Goal: Task Accomplishment & Management: Use online tool/utility

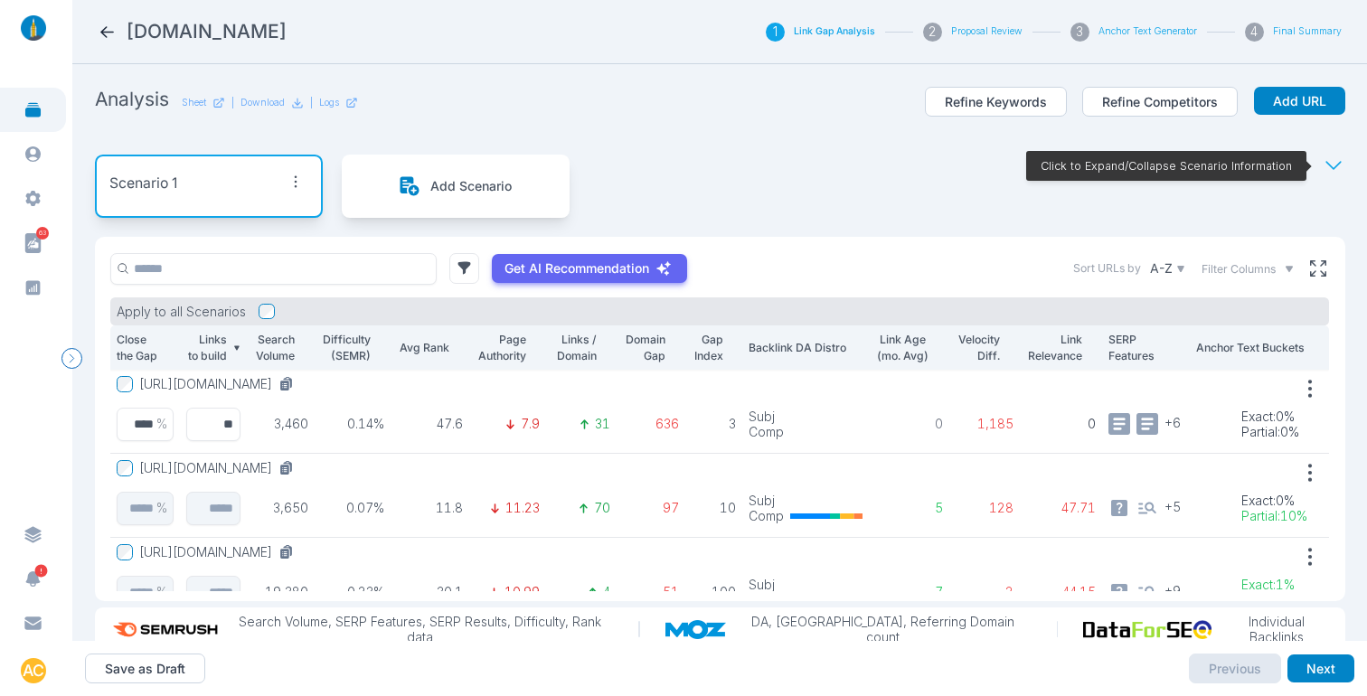
scroll to position [1, 0]
click at [778, 148] on div "Scenario 1 Add Scenario Click to Expand/Collapse Scenario Information" at bounding box center [720, 186] width 1250 height 101
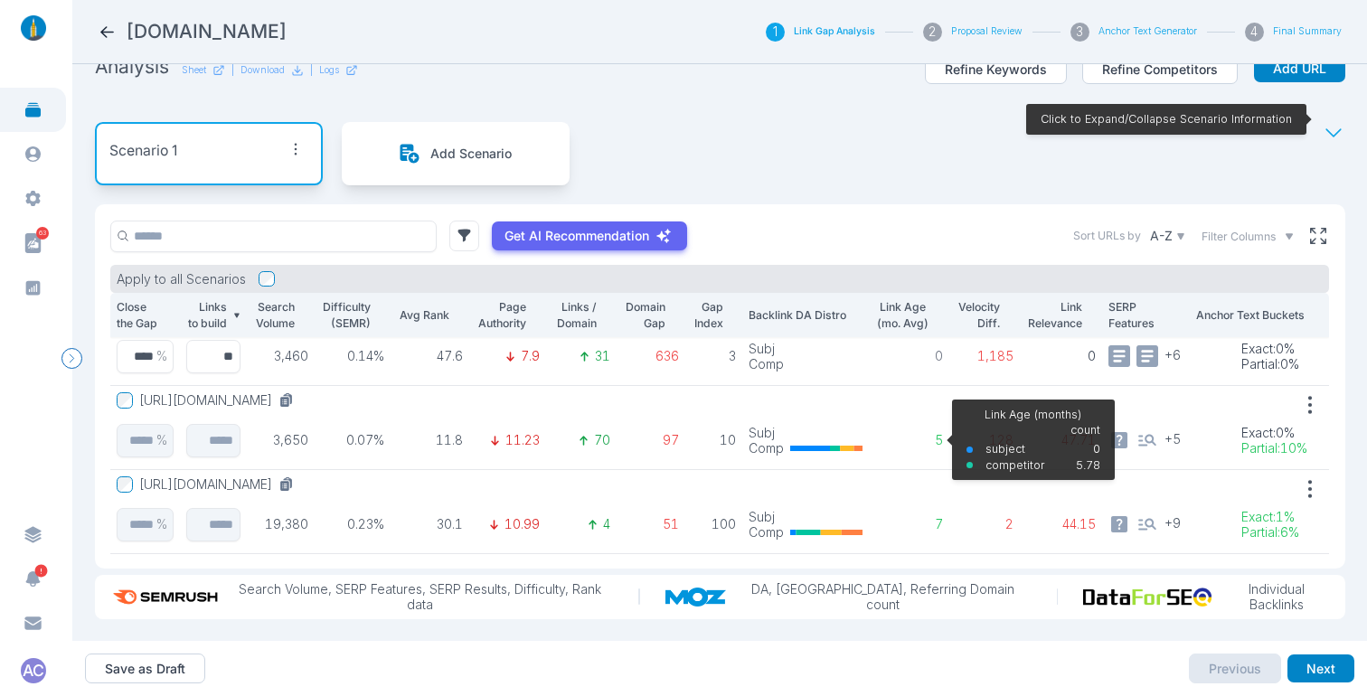
scroll to position [0, 0]
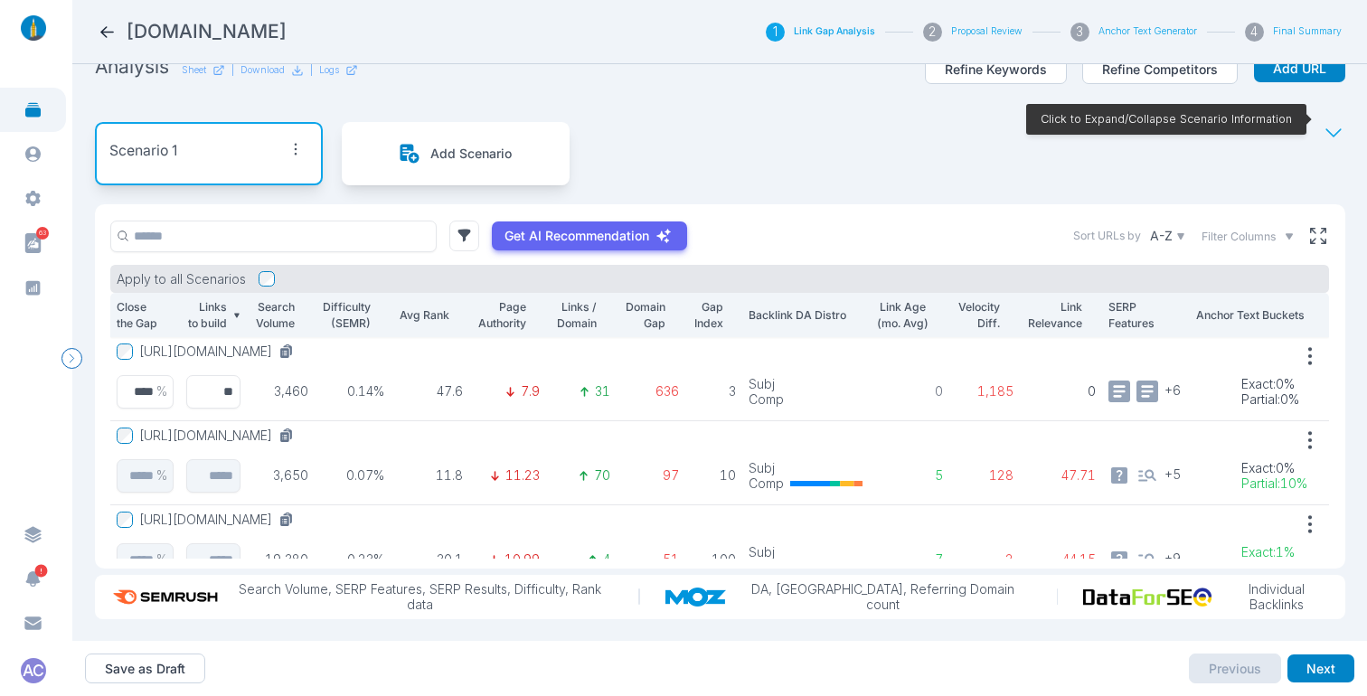
click at [642, 300] on p "Domain Gap" at bounding box center [644, 315] width 42 height 32
click at [221, 299] on p "Links to build" at bounding box center [207, 315] width 42 height 32
click at [1343, 233] on section "Analysis Sheet | Download | Logs Refine Keywords Refine Competitors Add URL Sce…" at bounding box center [719, 352] width 1295 height 577
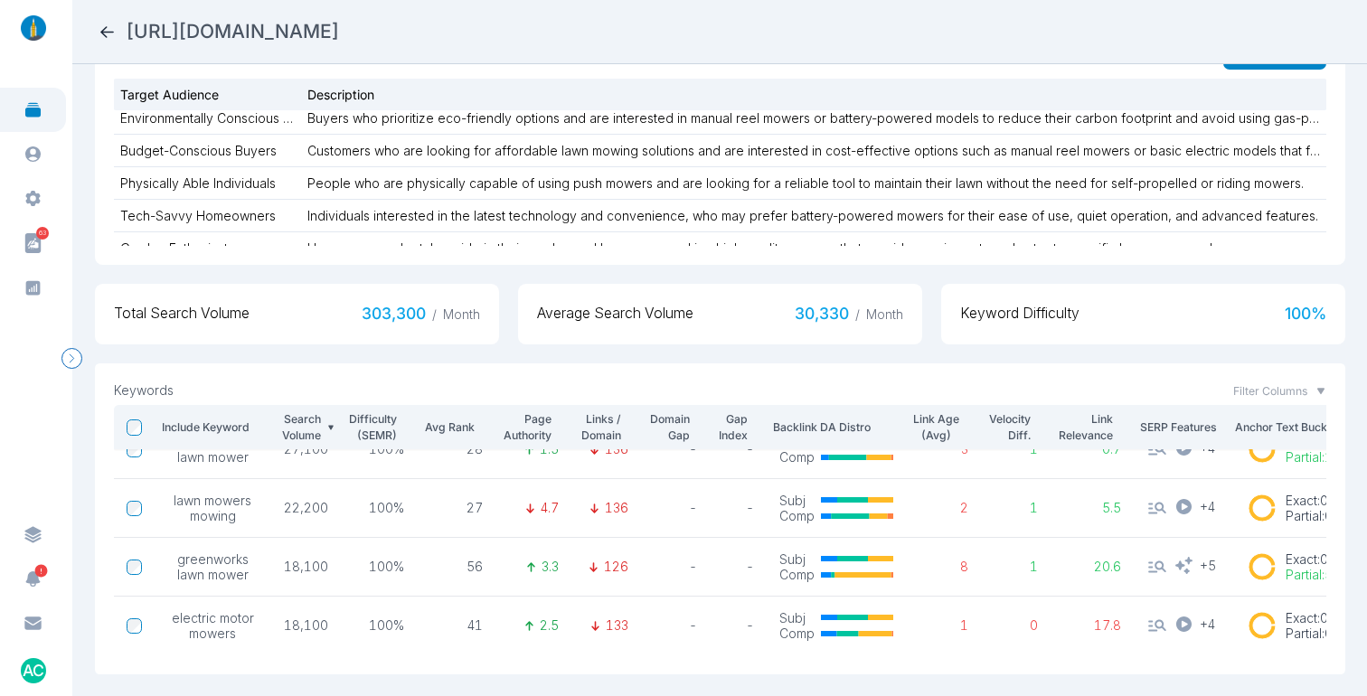
scroll to position [394, 0]
drag, startPoint x: 985, startPoint y: 33, endPoint x: 128, endPoint y: 24, distance: 857.1
click at [128, 24] on div "[URL][DOMAIN_NAME]" at bounding box center [720, 31] width 1244 height 25
copy h2 "[URL][DOMAIN_NAME]"
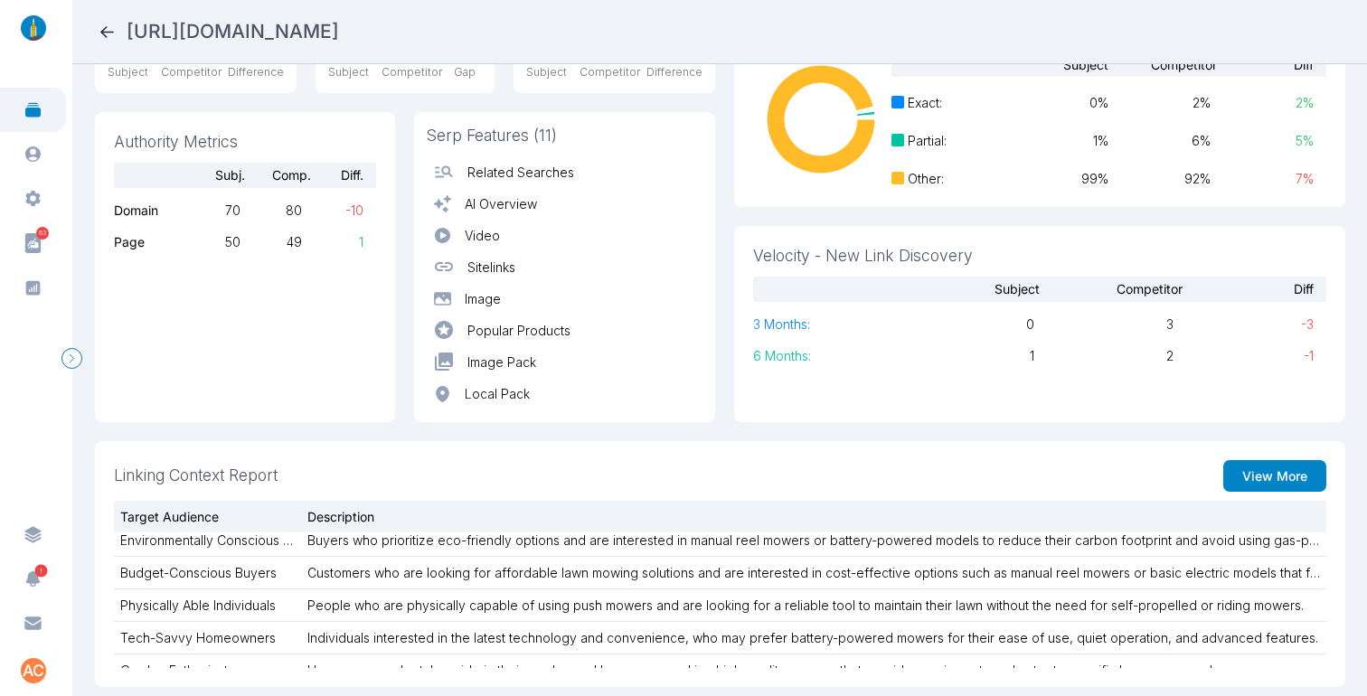
scroll to position [0, 0]
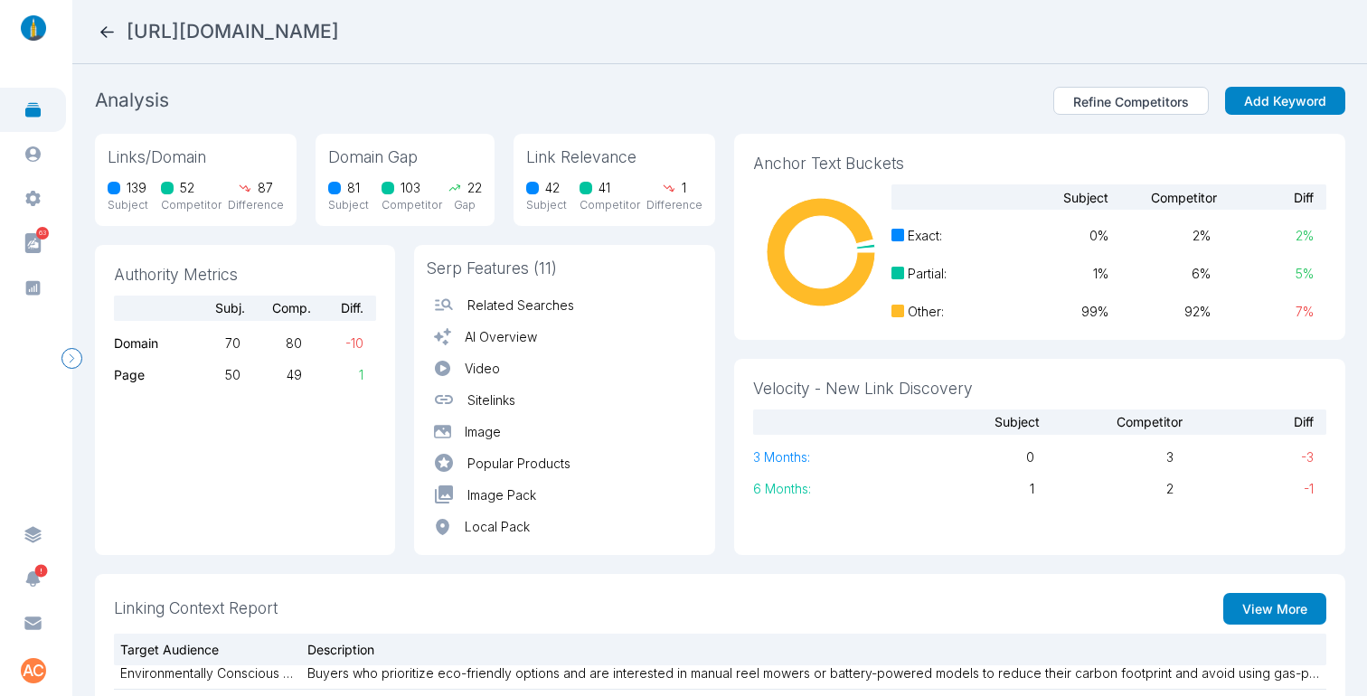
drag, startPoint x: 442, startPoint y: 71, endPoint x: 370, endPoint y: 57, distance: 73.6
click at [442, 71] on section "Analysis Refine Competitors Add Keyword Links/Domain 139 Subject 52 Competitor …" at bounding box center [719, 380] width 1295 height 632
click at [113, 29] on icon at bounding box center [107, 32] width 19 height 19
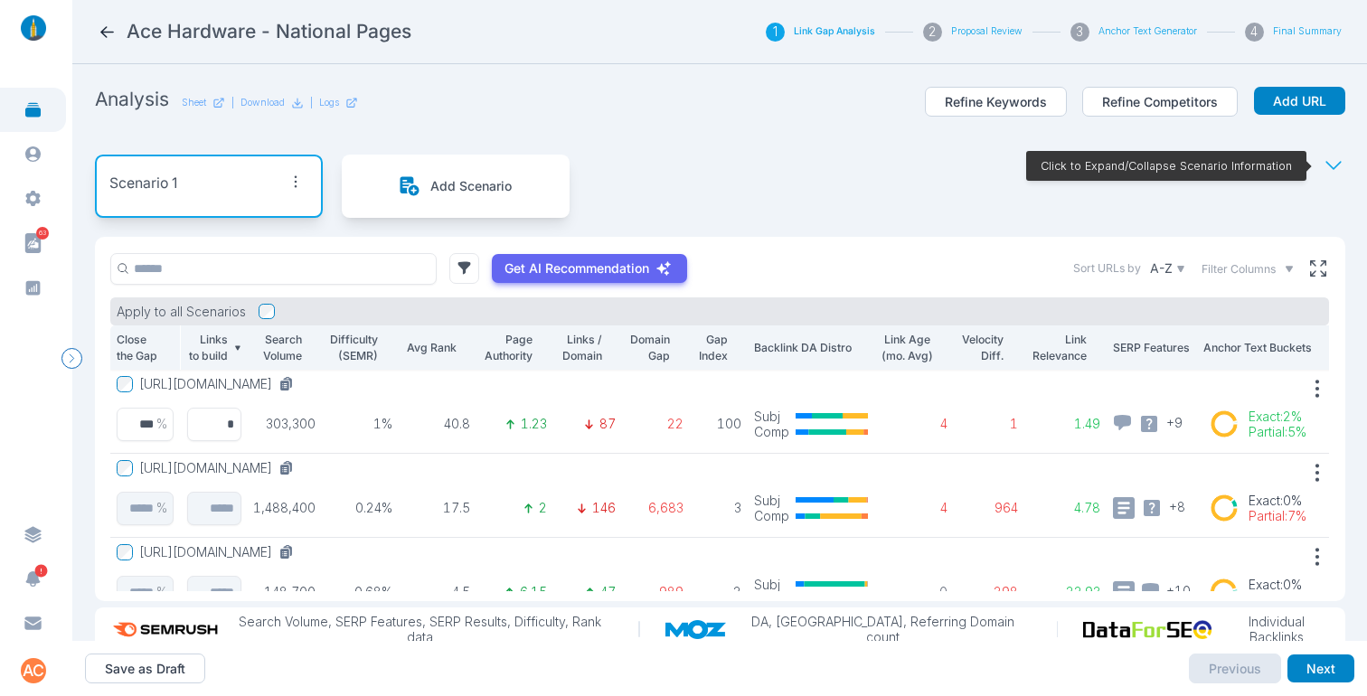
click at [300, 178] on icon "button" at bounding box center [295, 181] width 25 height 25
click at [278, 216] on span "Edit Scenario" at bounding box center [260, 218] width 79 height 15
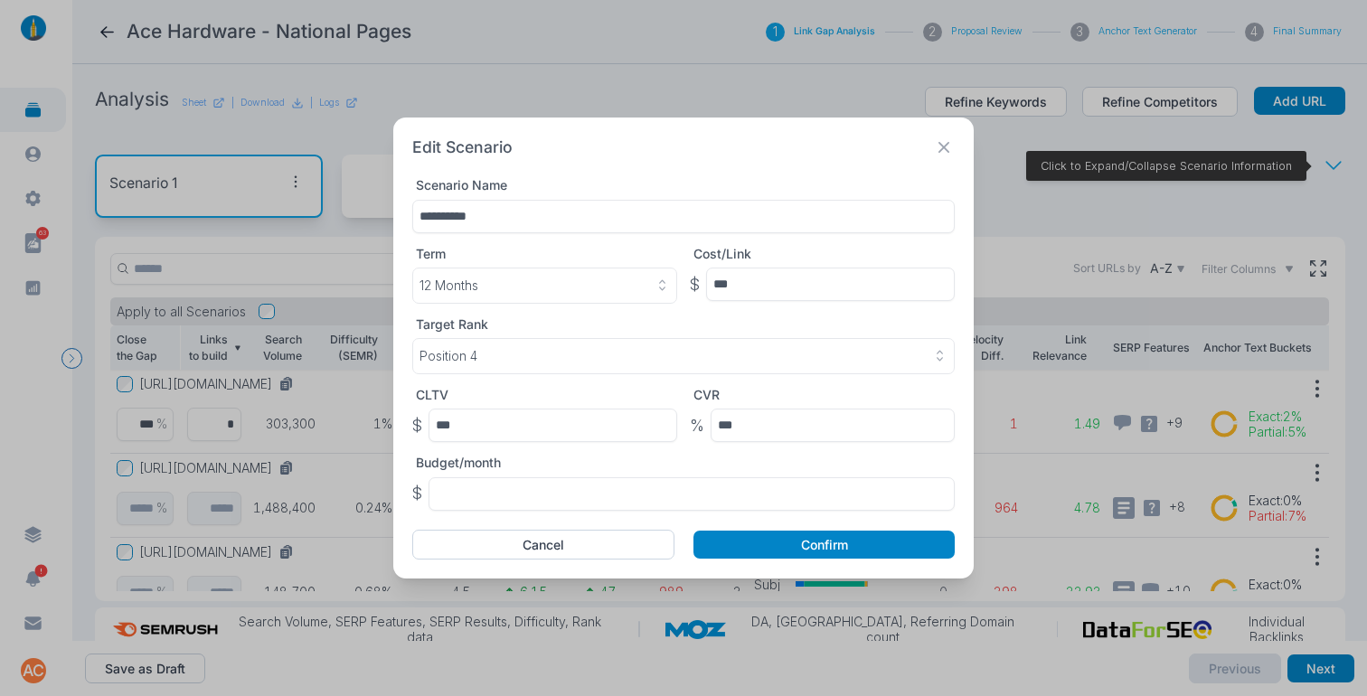
drag, startPoint x: 528, startPoint y: 214, endPoint x: 364, endPoint y: 206, distance: 163.8
click at [363, 206] on div "**********" at bounding box center [683, 348] width 1367 height 696
type input "**********"
click at [880, 551] on button "Confirm" at bounding box center [823, 545] width 261 height 29
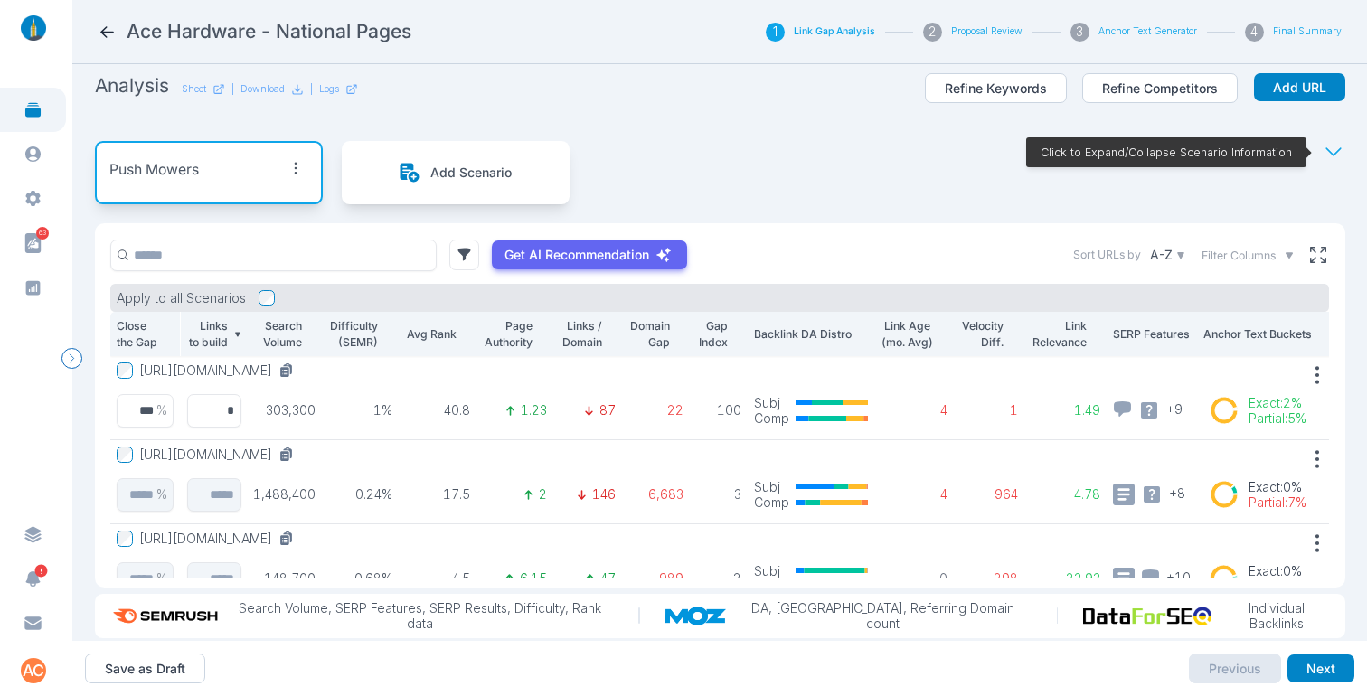
scroll to position [15, 0]
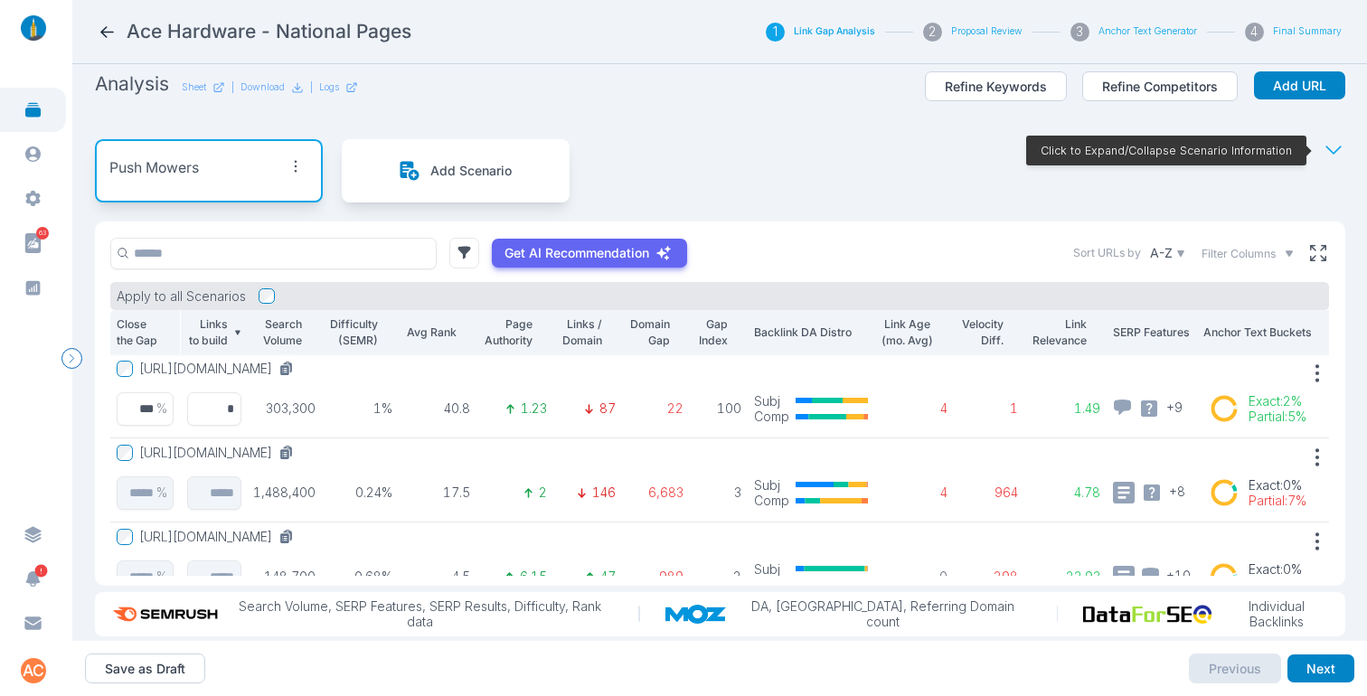
click at [420, 172] on icon at bounding box center [410, 171] width 23 height 23
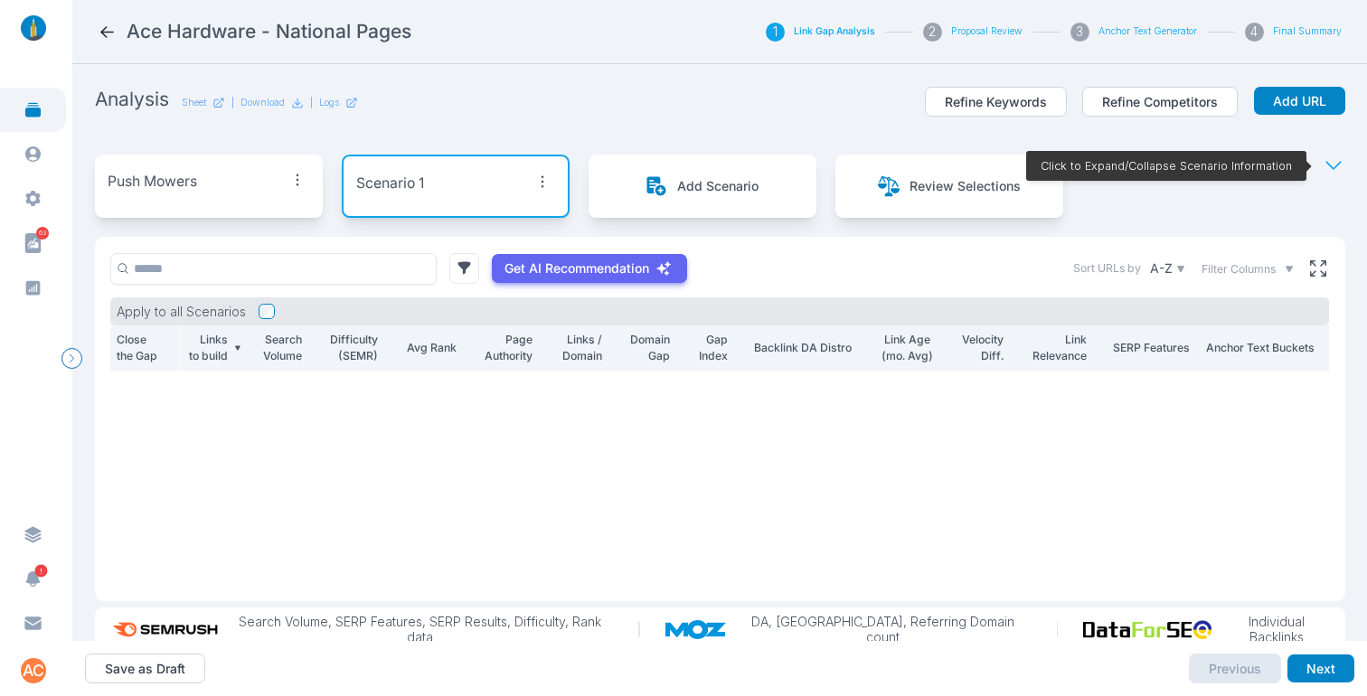
scroll to position [0, 0]
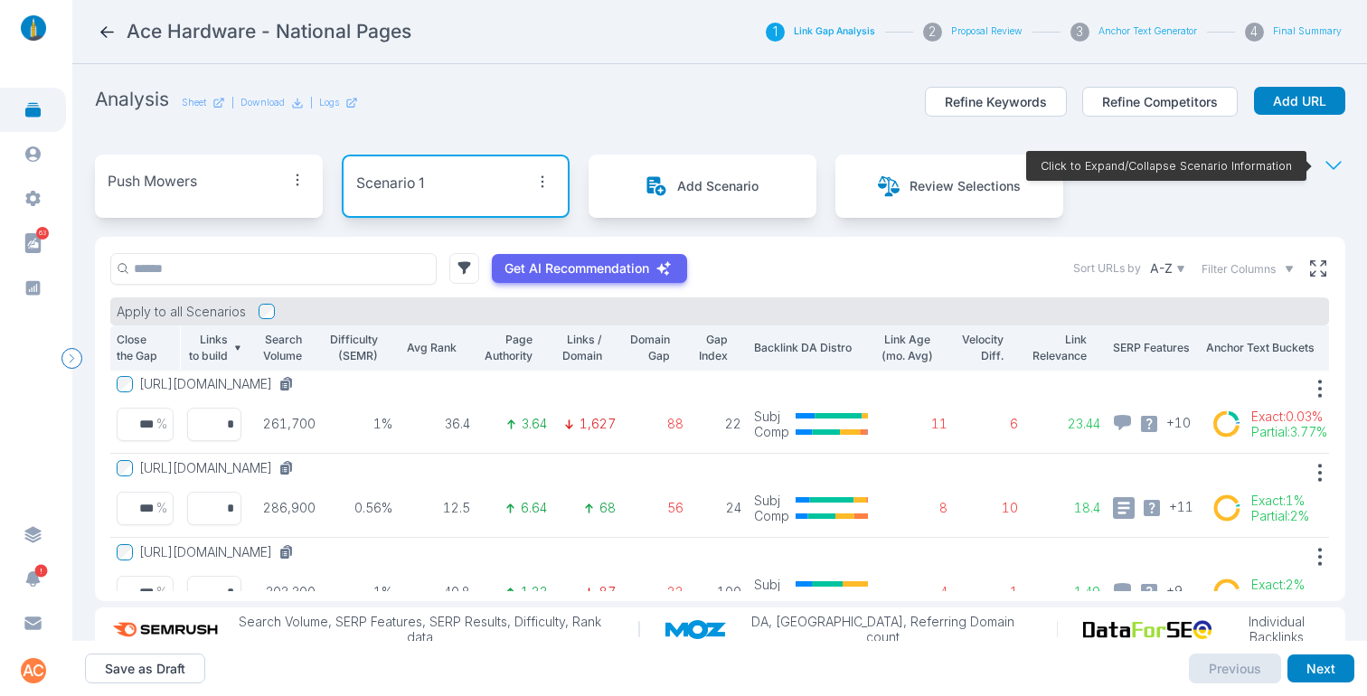
click at [547, 176] on icon "button" at bounding box center [542, 181] width 25 height 25
click at [510, 209] on div "Edit Scenario" at bounding box center [505, 218] width 122 height 29
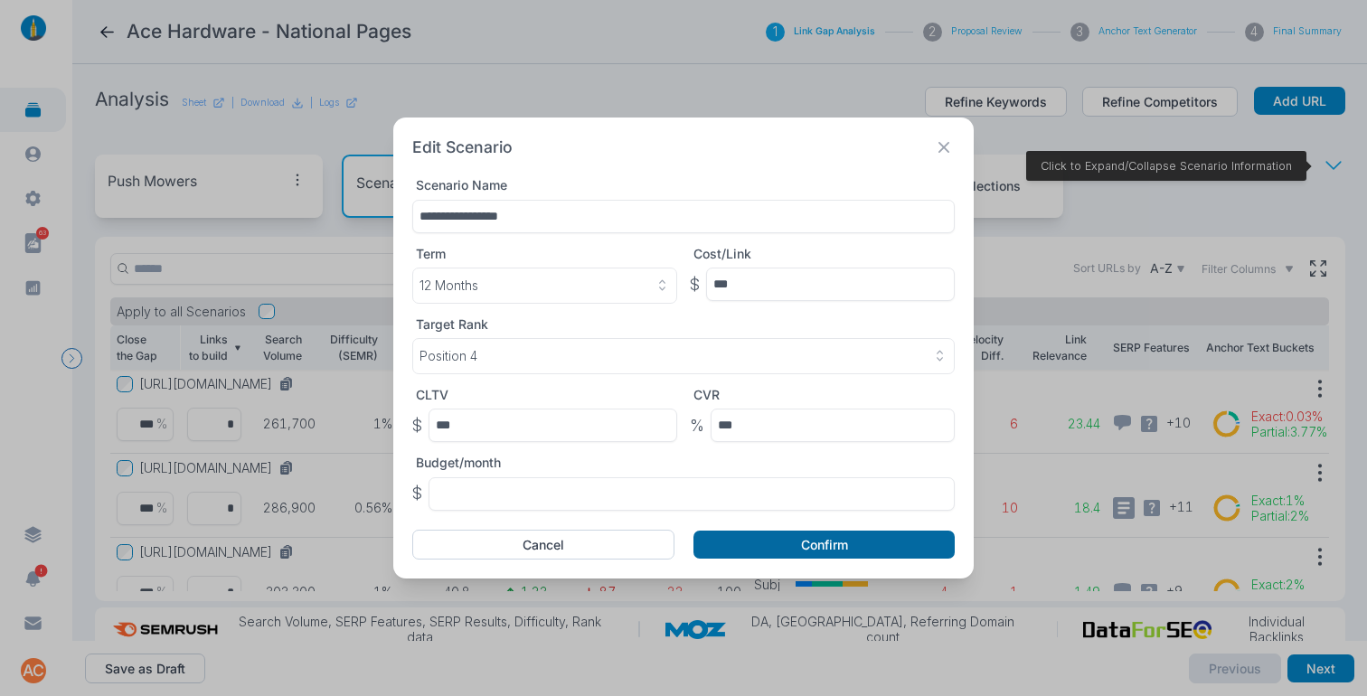
type input "**********"
click at [864, 533] on button "Confirm" at bounding box center [823, 545] width 261 height 29
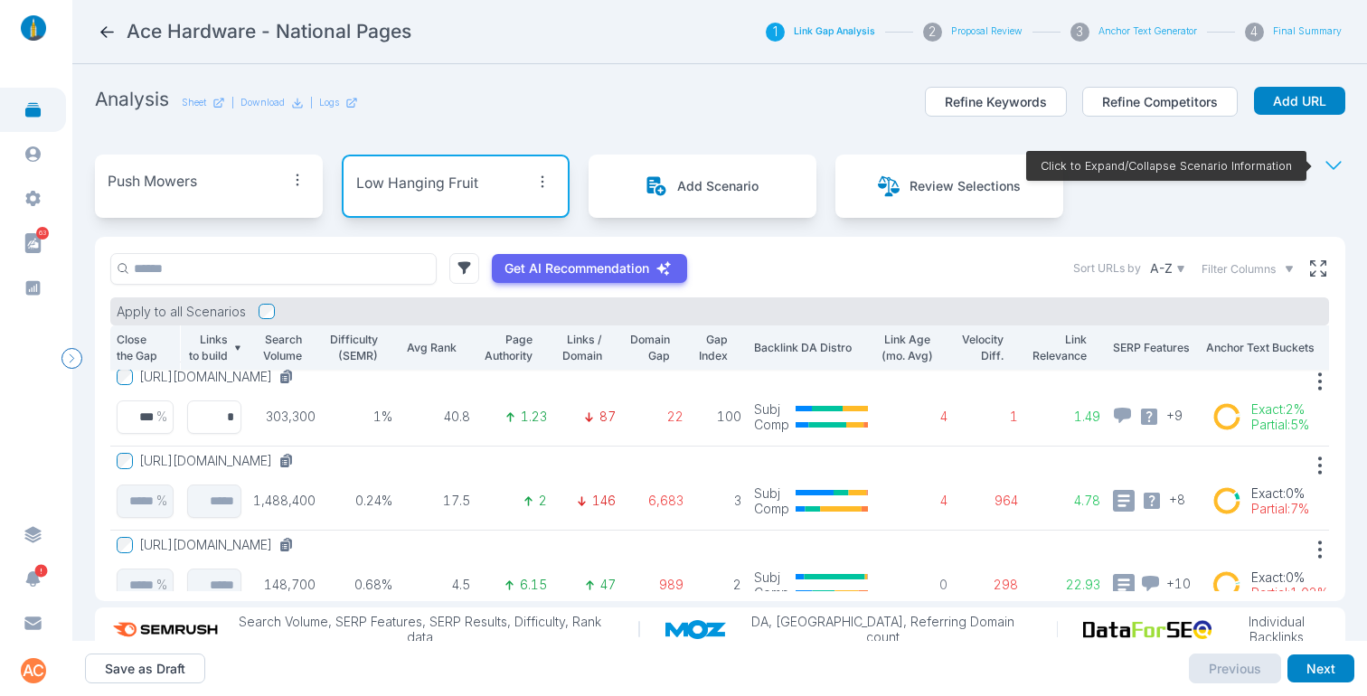
scroll to position [177, 0]
click at [242, 178] on div "Push Mowers" at bounding box center [209, 181] width 203 height 29
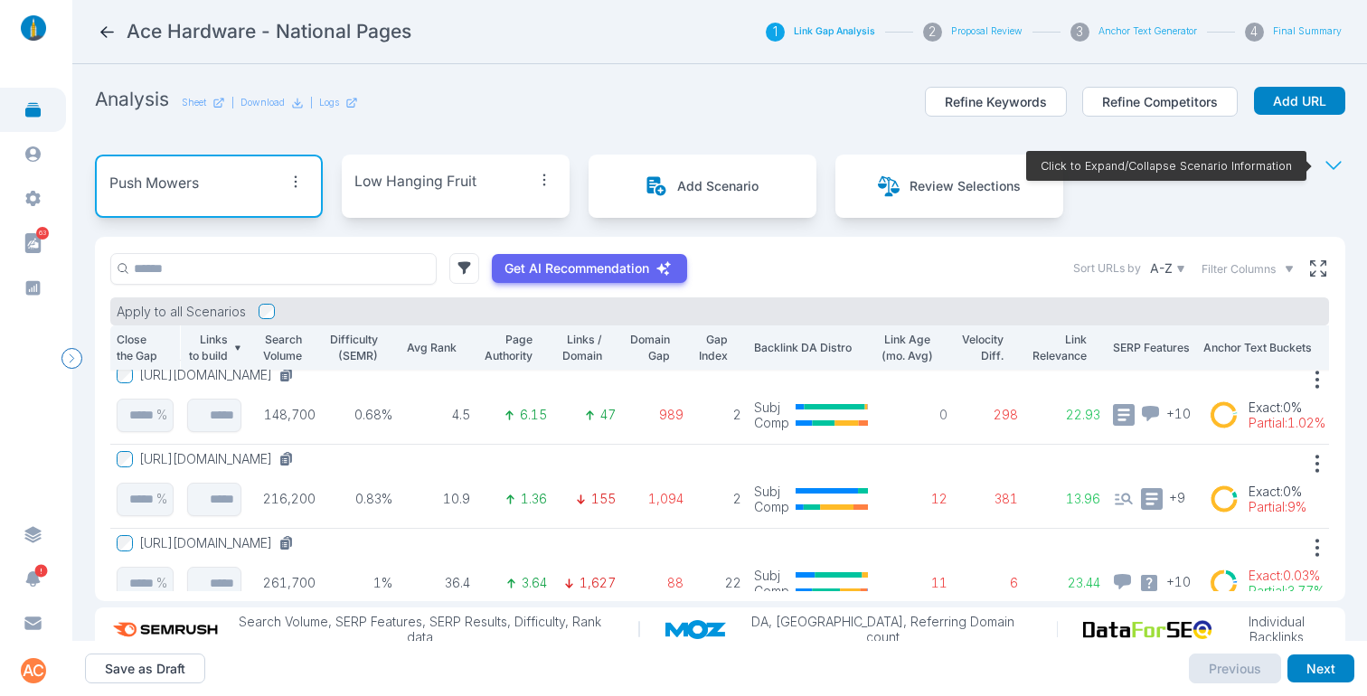
scroll to position [0, 0]
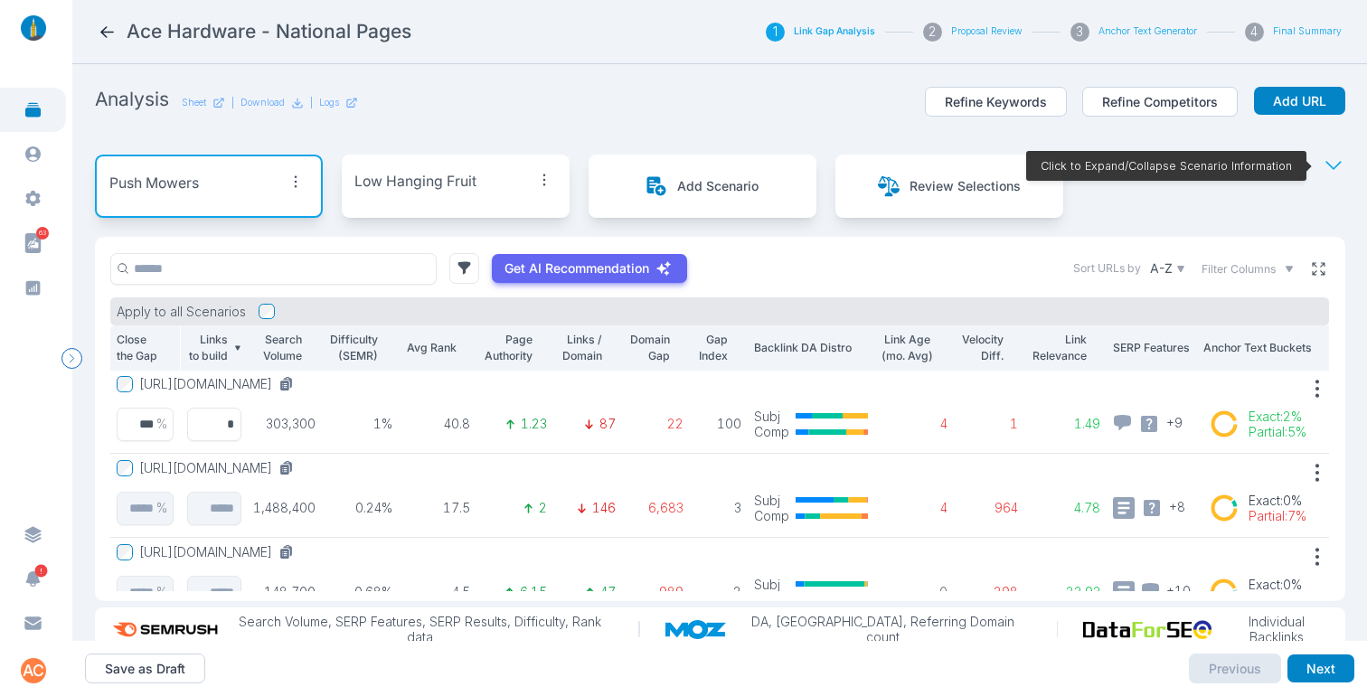
click at [1310, 260] on icon at bounding box center [1318, 268] width 16 height 16
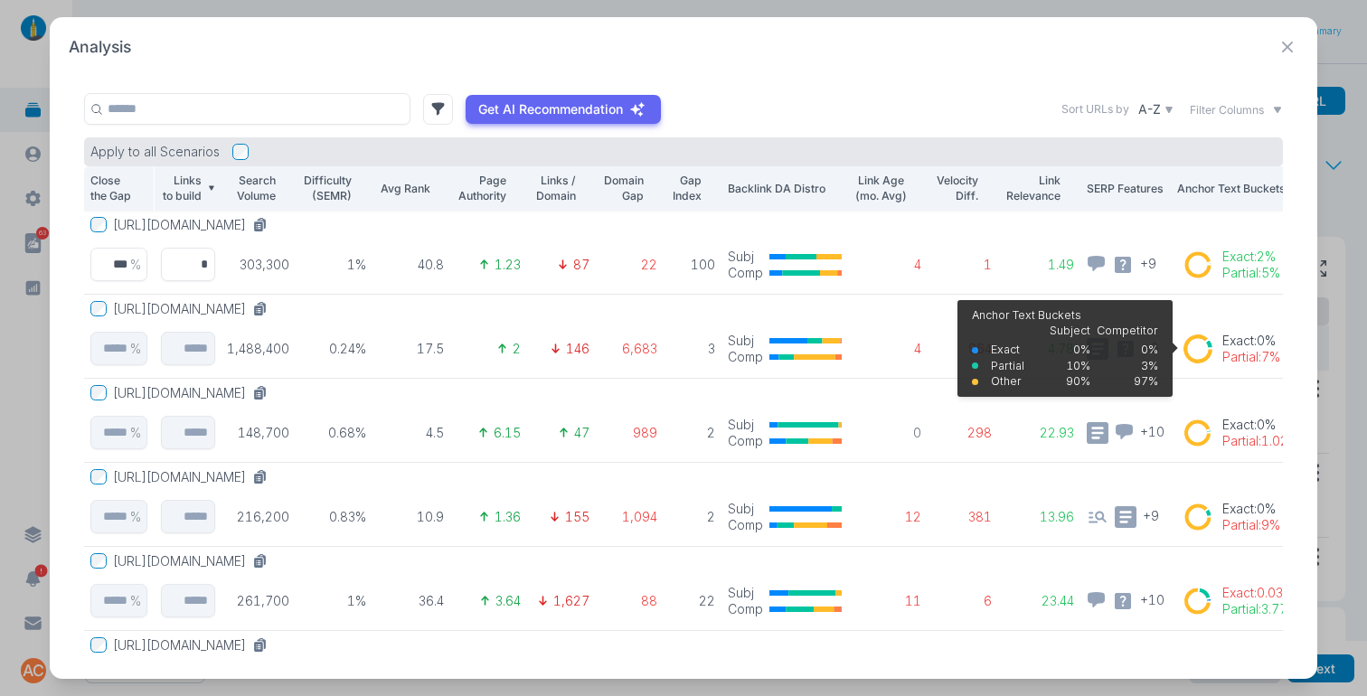
scroll to position [0, 46]
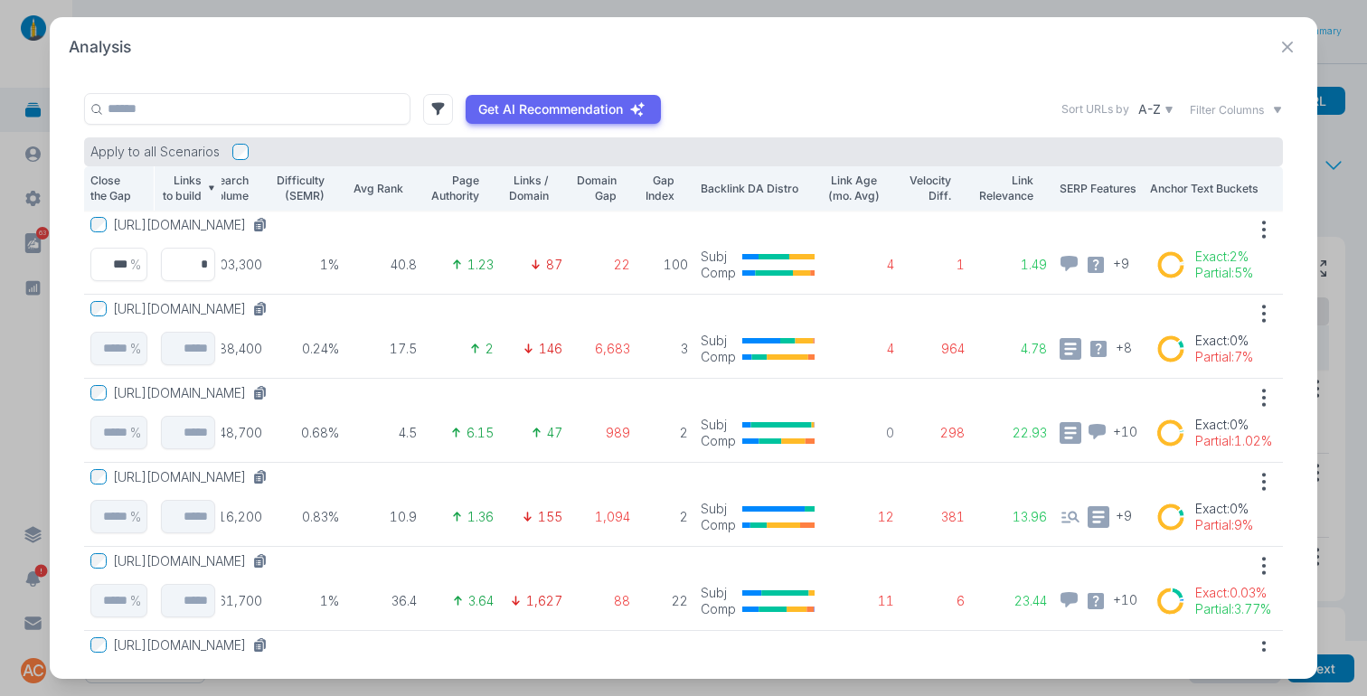
click at [1295, 52] on icon at bounding box center [1288, 47] width 23 height 23
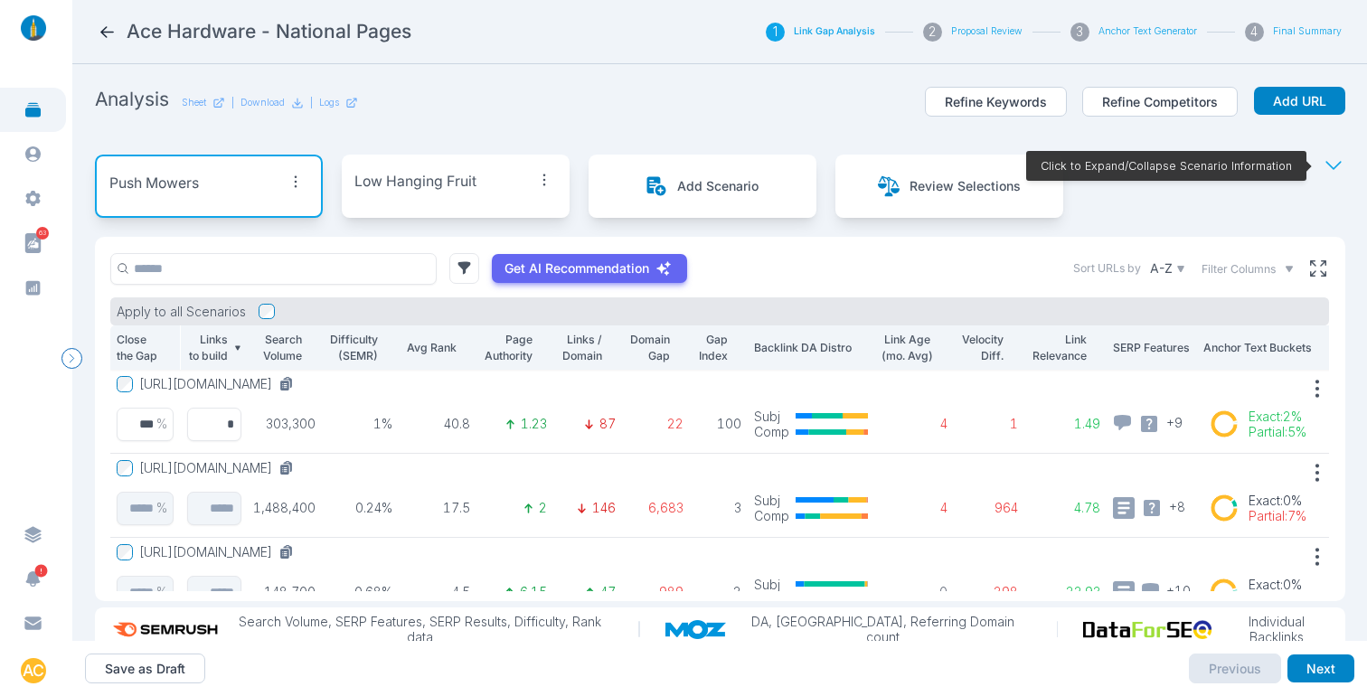
click at [1340, 271] on section "Analysis Sheet | Download | Logs Refine Keywords Refine Competitors Add URL Pus…" at bounding box center [719, 352] width 1295 height 577
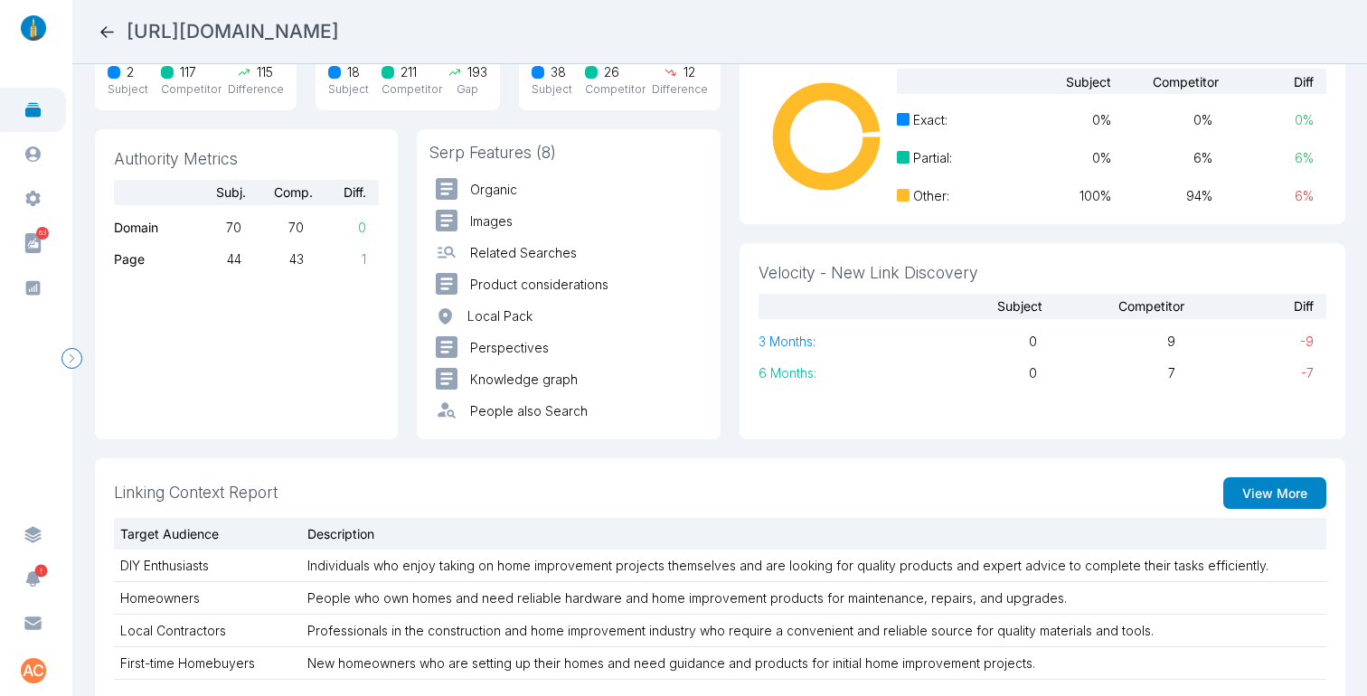
scroll to position [23, 0]
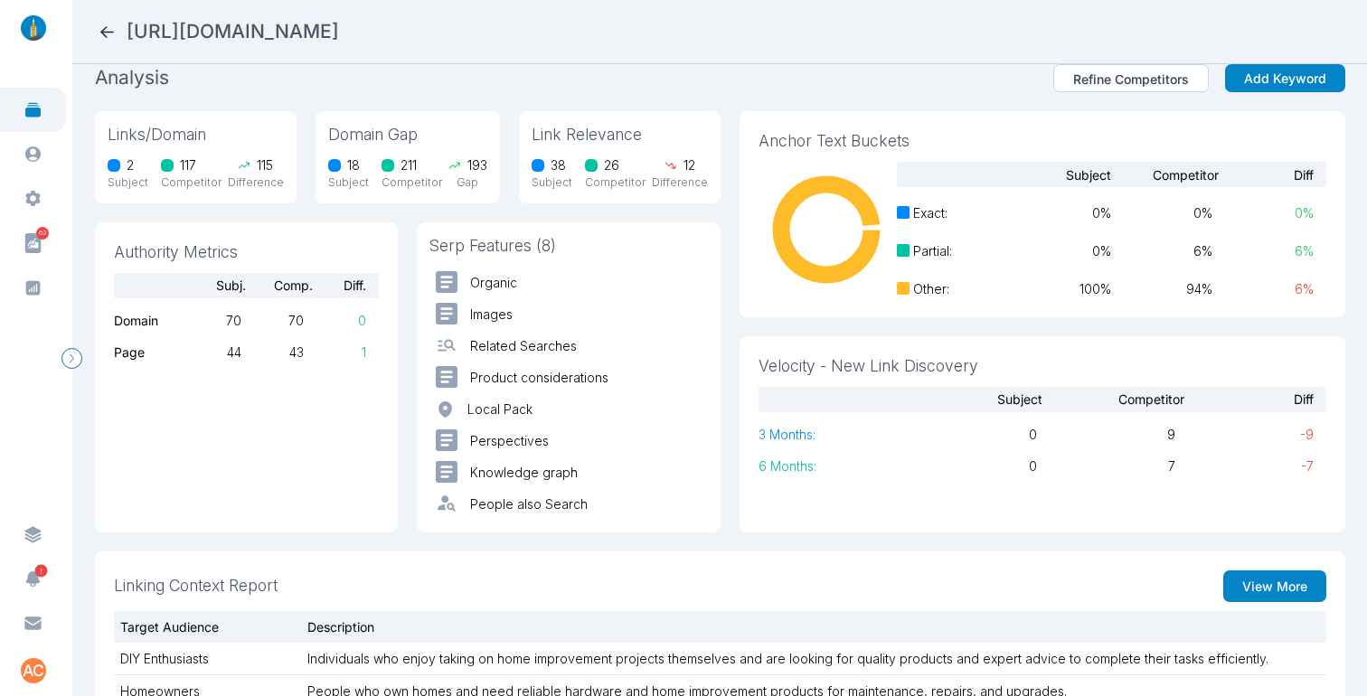
click at [103, 25] on icon at bounding box center [107, 32] width 19 height 19
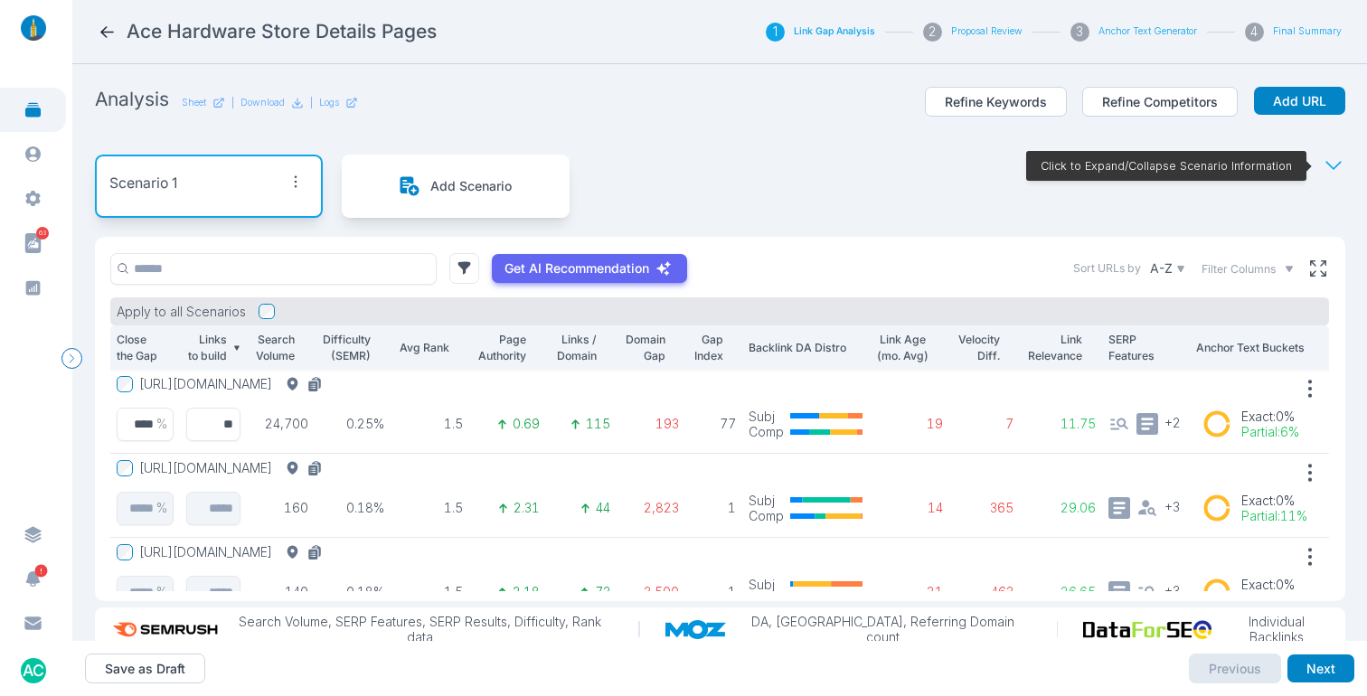
click at [290, 176] on icon "button" at bounding box center [295, 181] width 25 height 25
click at [250, 208] on div "Edit Scenario" at bounding box center [263, 218] width 111 height 29
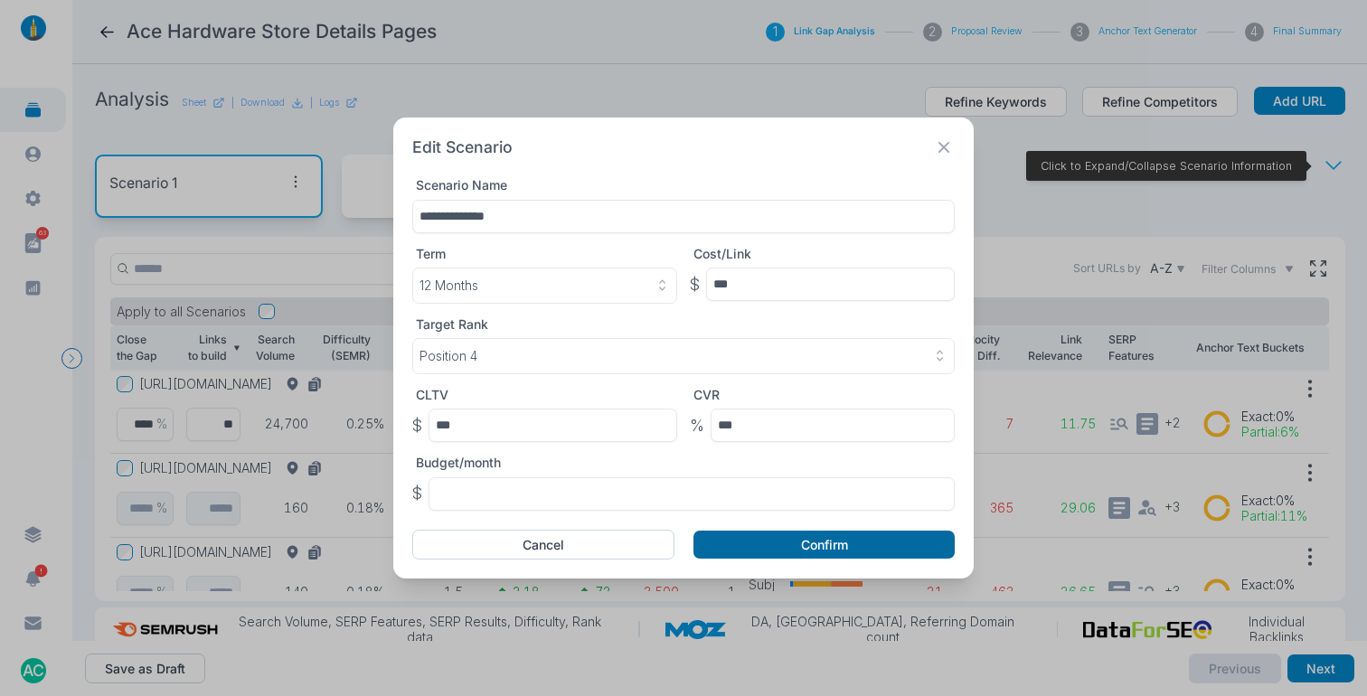
type input "**********"
click at [820, 544] on button "Confirm" at bounding box center [823, 545] width 261 height 29
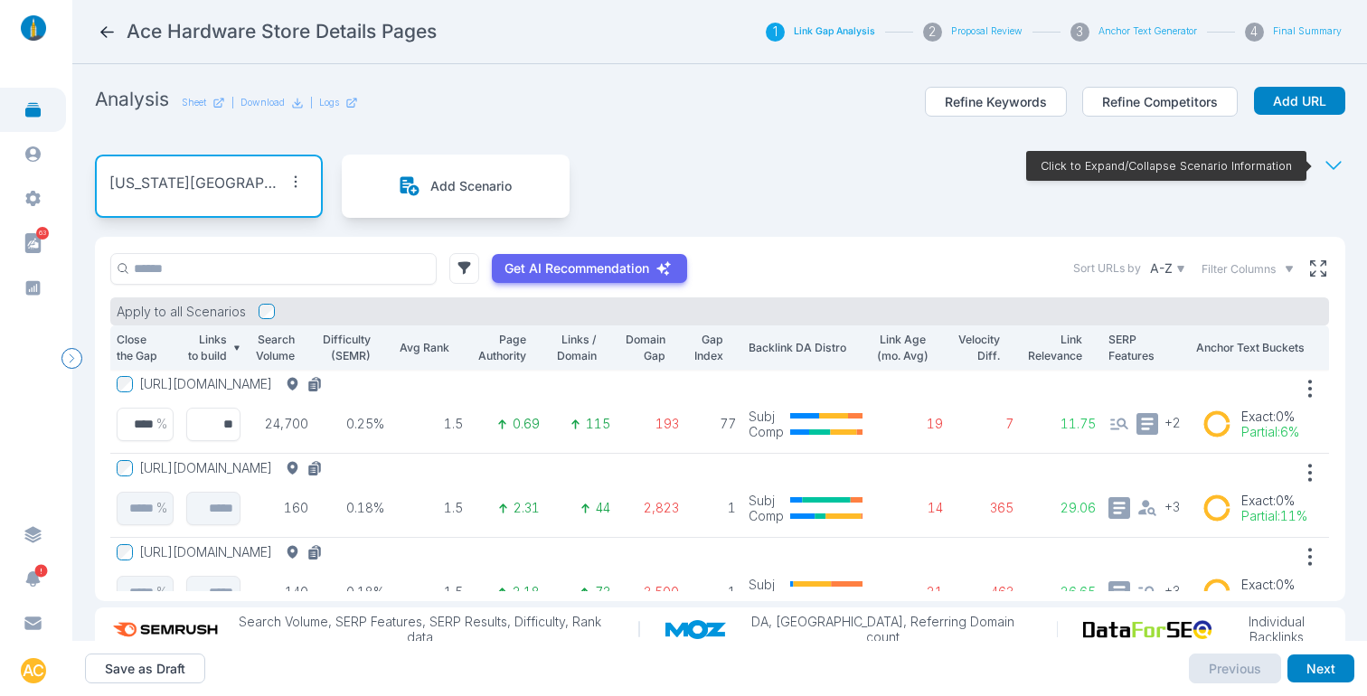
click at [161, 185] on p "Kansas City MO" at bounding box center [196, 184] width 174 height 23
